Goal: Task Accomplishment & Management: Complete application form

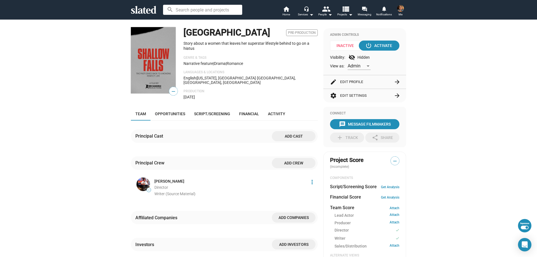
click at [396, 82] on mat-icon "arrow_forward" at bounding box center [397, 82] width 7 height 7
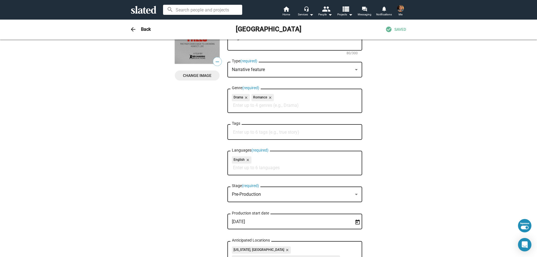
scroll to position [84, 0]
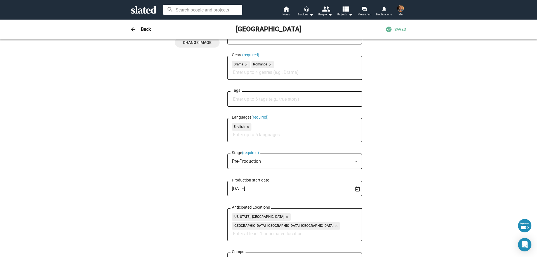
click at [308, 164] on div "Pre-Production" at bounding box center [292, 162] width 121 height 6
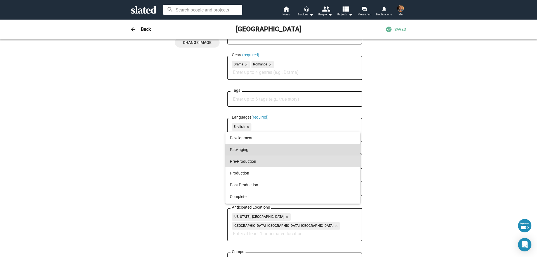
click at [306, 152] on span "Packaging" at bounding box center [293, 150] width 126 height 12
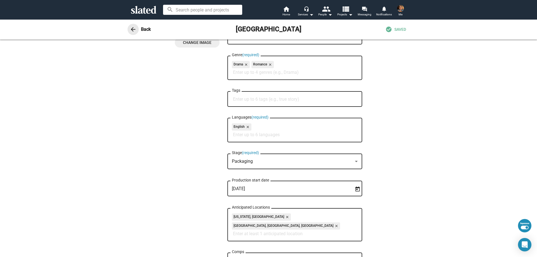
click at [130, 30] on mat-icon "arrow_back" at bounding box center [133, 29] width 7 height 7
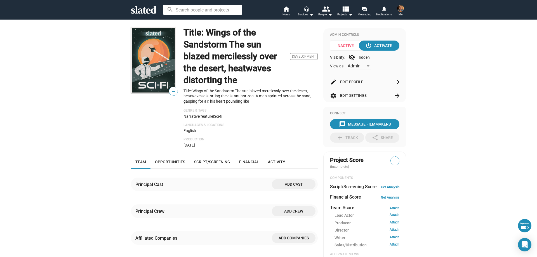
click at [394, 80] on mat-icon "arrow_forward" at bounding box center [397, 82] width 7 height 7
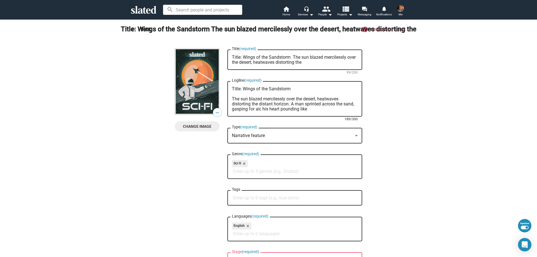
click at [241, 88] on textarea "Title: Wings of the Sandstorm The sun blazed mercilessly over the desert, heatw…" at bounding box center [295, 98] width 126 height 25
drag, startPoint x: 230, startPoint y: 99, endPoint x: 226, endPoint y: 87, distance: 11.9
click at [227, 87] on div "Title: Wings of the Sandstorm The sun blazed mercilessly over the desert, heatw…" at bounding box center [294, 98] width 135 height 37
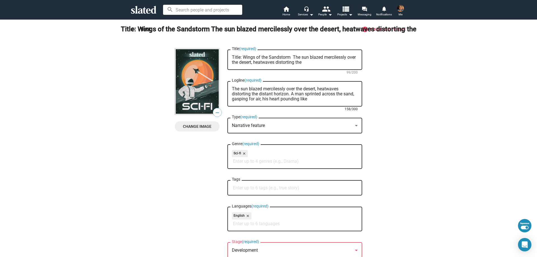
type textarea "The sun blazed mercilessly over the desert, heatwaves distorting the distant ho…"
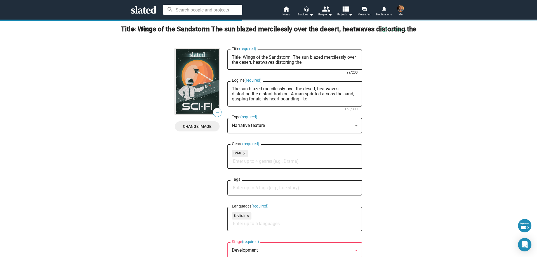
click at [240, 56] on textarea "Title: Wings of the Sandstorm The sun blazed mercilessly over the desert, heatw…" at bounding box center [295, 60] width 126 height 10
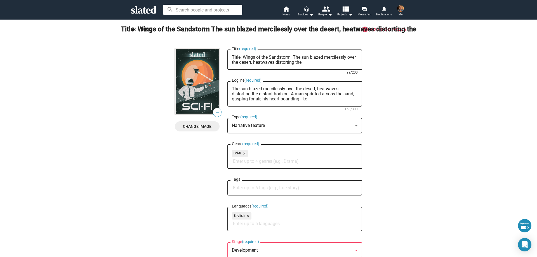
drag, startPoint x: 242, startPoint y: 57, endPoint x: 227, endPoint y: 56, distance: 15.1
click at [227, 56] on div "Title: Wings of the Sandstorm The sun blazed mercilessly over the desert, heatw…" at bounding box center [294, 59] width 135 height 22
drag, startPoint x: 280, startPoint y: 56, endPoint x: 302, endPoint y: 60, distance: 21.6
click at [302, 60] on textarea "Wings of the Sandstorm The sun blazed mercilessly over the desert, heatwaves di…" at bounding box center [295, 60] width 126 height 10
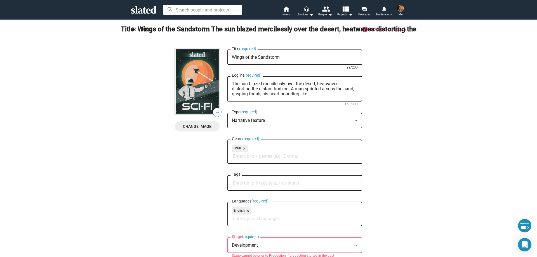
type textarea "Wings of the Sandstorm"
click at [130, 29] on mat-icon "arrow_back" at bounding box center [133, 29] width 7 height 7
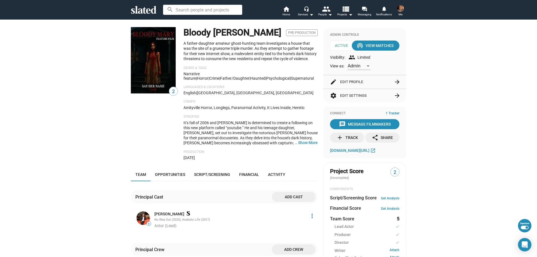
click at [394, 82] on mat-icon "arrow_forward" at bounding box center [397, 82] width 7 height 7
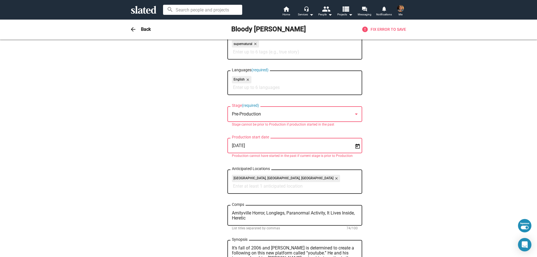
scroll to position [168, 0]
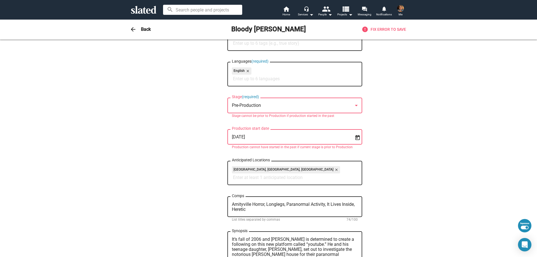
drag, startPoint x: 294, startPoint y: 138, endPoint x: 211, endPoint y: 134, distance: 83.4
click at [211, 134] on div "2 Change Image 2 Change Image Bloody Mary Title (required) 11/200 A father-daug…" at bounding box center [268, 213] width 187 height 664
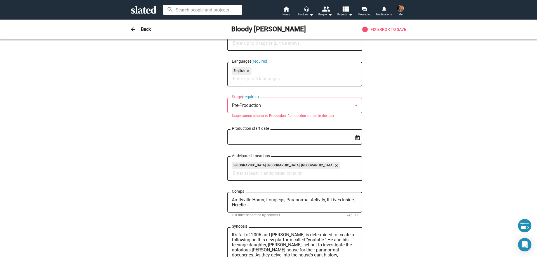
click at [296, 105] on div "Pre-Production" at bounding box center [292, 106] width 121 height 6
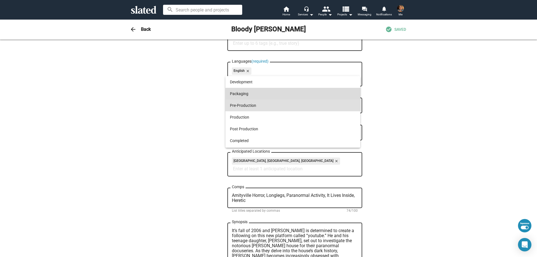
click at [299, 95] on span "Packaging" at bounding box center [293, 94] width 126 height 12
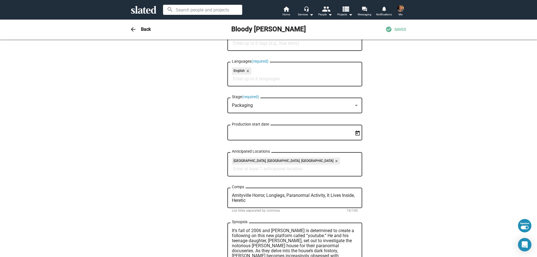
click at [133, 28] on mat-icon "arrow_back" at bounding box center [133, 29] width 7 height 7
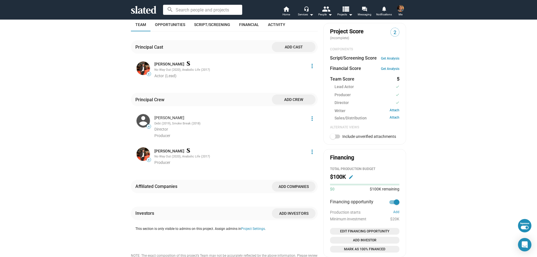
scroll to position [0, 0]
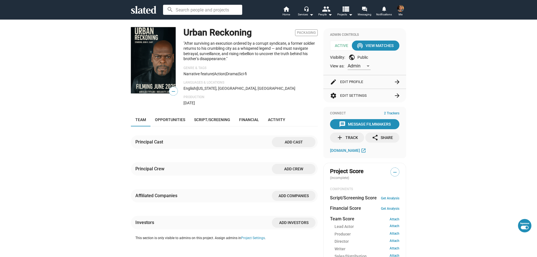
click at [396, 81] on mat-icon "arrow_forward" at bounding box center [397, 82] width 7 height 7
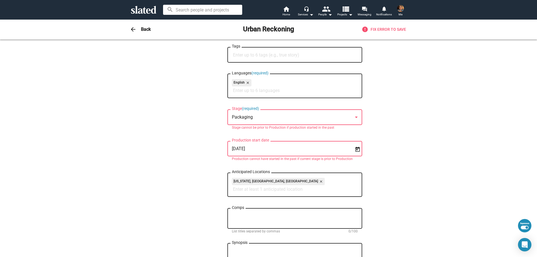
scroll to position [140, 0]
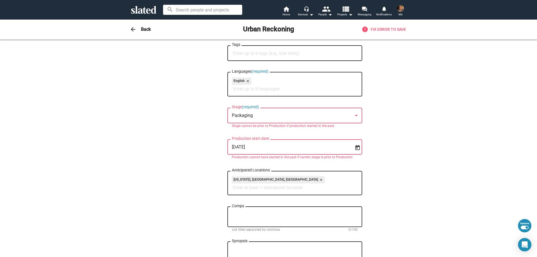
drag, startPoint x: 284, startPoint y: 148, endPoint x: 211, endPoint y: 145, distance: 72.5
click at [211, 145] on div "— Change Image — Change Image Urban Reckoning Title (required) 15/200 "After su…" at bounding box center [268, 194] width 187 height 571
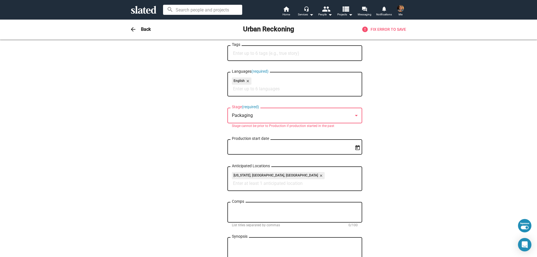
click at [130, 30] on mat-icon "arrow_back" at bounding box center [133, 29] width 7 height 7
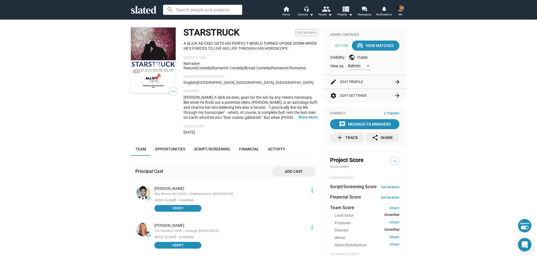
click at [394, 81] on mat-icon "arrow_forward" at bounding box center [397, 82] width 7 height 7
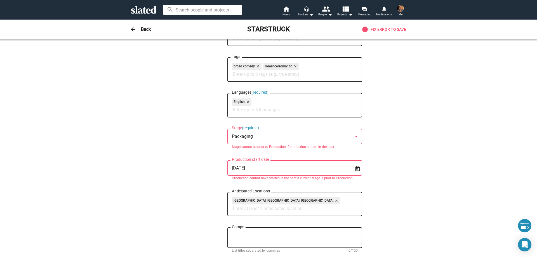
scroll to position [140, 0]
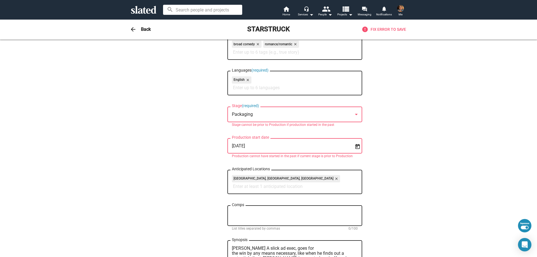
drag, startPoint x: 299, startPoint y: 145, endPoint x: 220, endPoint y: 141, distance: 79.2
click at [220, 141] on div "— Change Image — Change Image STARSTRUCK Title (required) 10/200 A SLICK AD EXE…" at bounding box center [268, 221] width 187 height 625
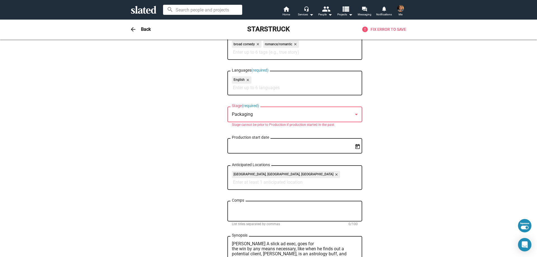
click at [131, 29] on mat-icon "arrow_back" at bounding box center [133, 29] width 7 height 7
